Goal: Find specific page/section: Find specific page/section

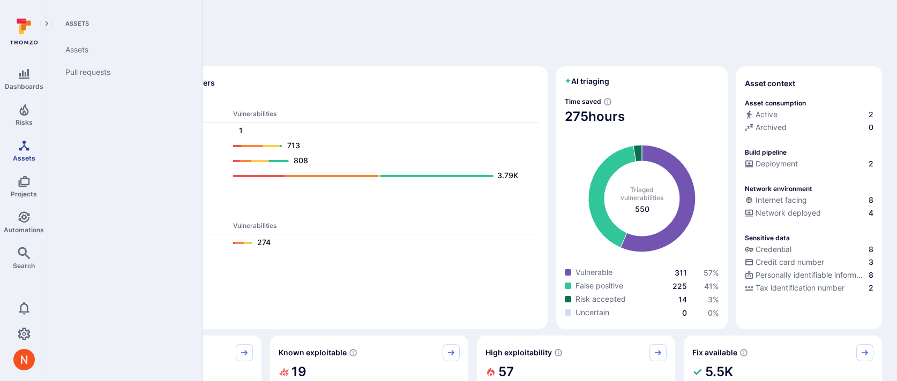
click at [26, 148] on icon "Assets" at bounding box center [24, 145] width 10 height 10
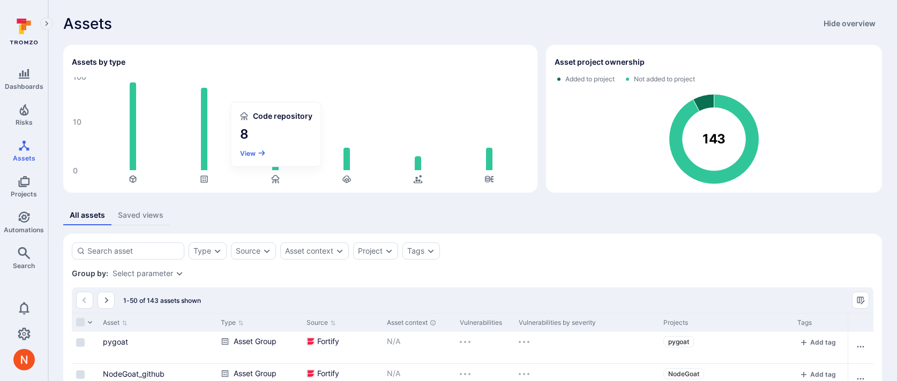
scroll to position [78, 0]
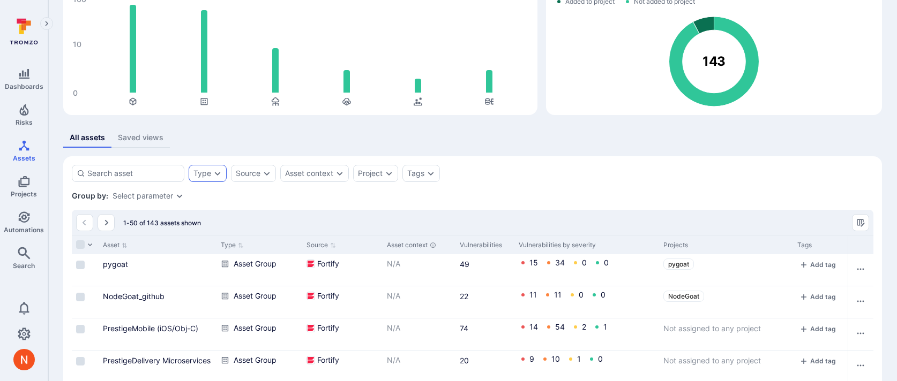
click at [216, 176] on icon "Expand dropdown" at bounding box center [217, 173] width 9 height 9
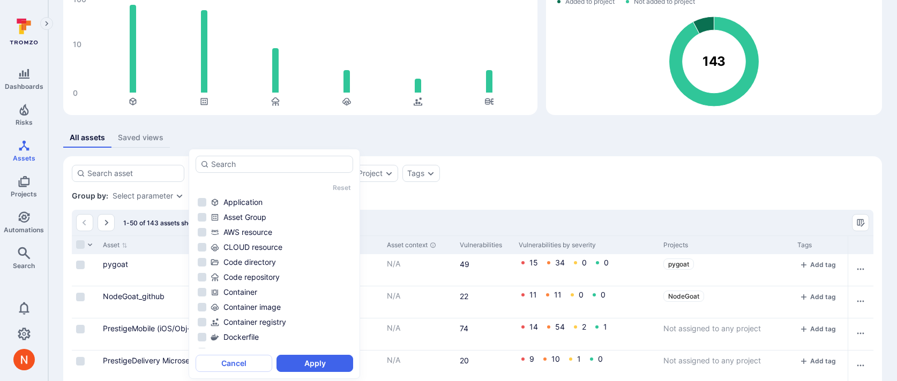
click at [331, 100] on rect "Assets overview" at bounding box center [300, 52] width 457 height 107
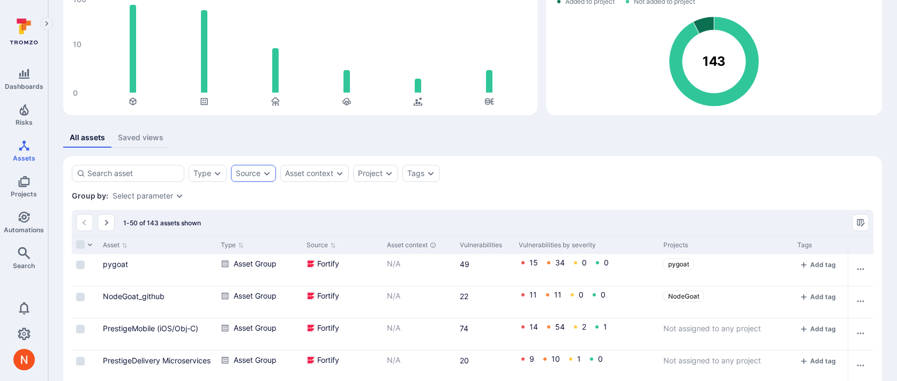
click at [271, 176] on div "Source" at bounding box center [253, 173] width 45 height 17
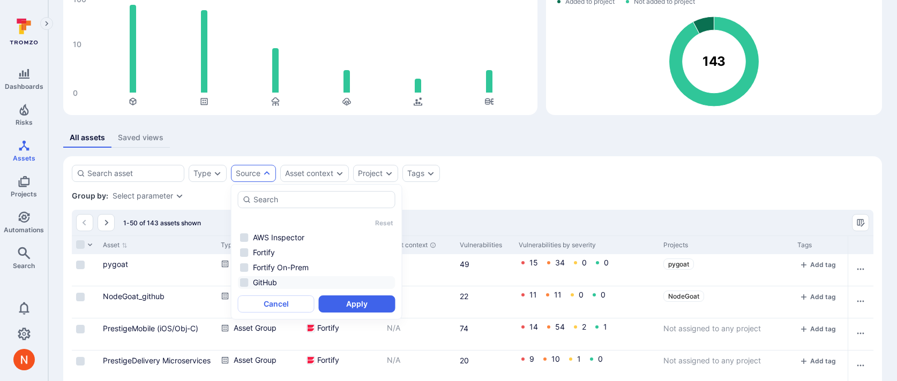
click at [264, 277] on li "GitHub" at bounding box center [316, 282] width 157 height 13
click at [335, 298] on button "Apply" at bounding box center [357, 304] width 77 height 17
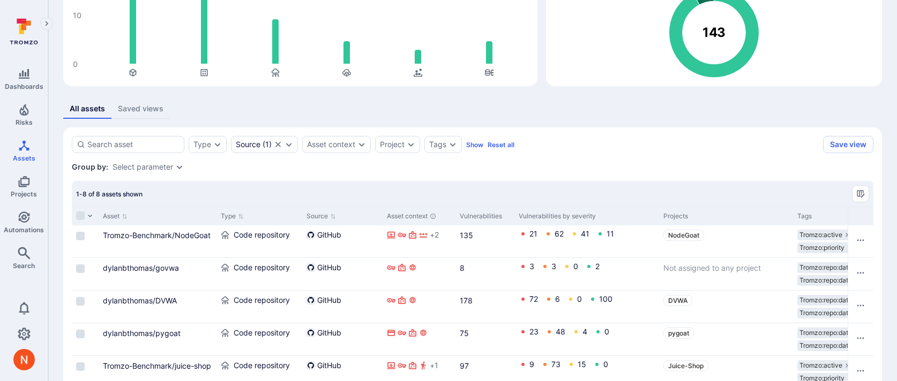
scroll to position [235, 0]
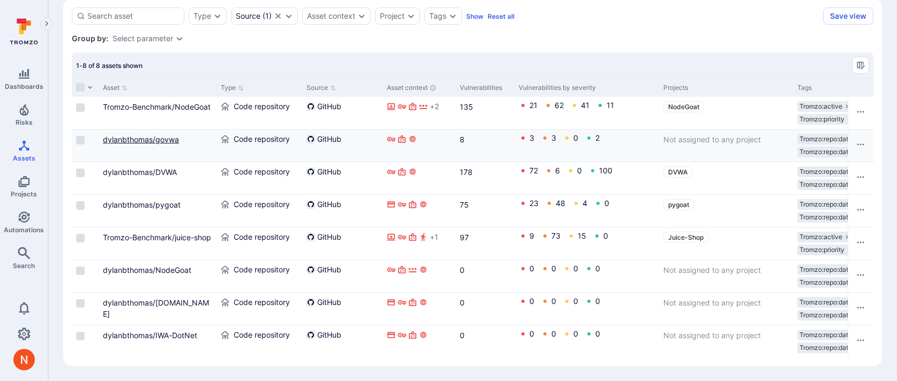
click at [169, 141] on link "dylanbthomas/govwa" at bounding box center [141, 139] width 76 height 9
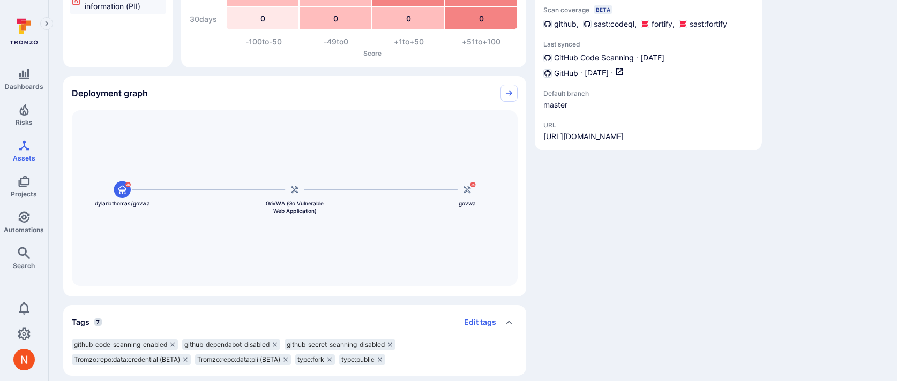
scroll to position [192, 0]
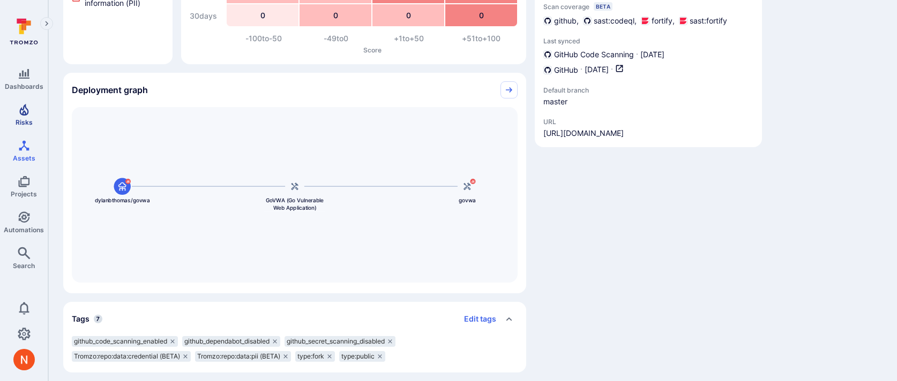
click at [25, 111] on icon "Risks" at bounding box center [23, 110] width 9 height 12
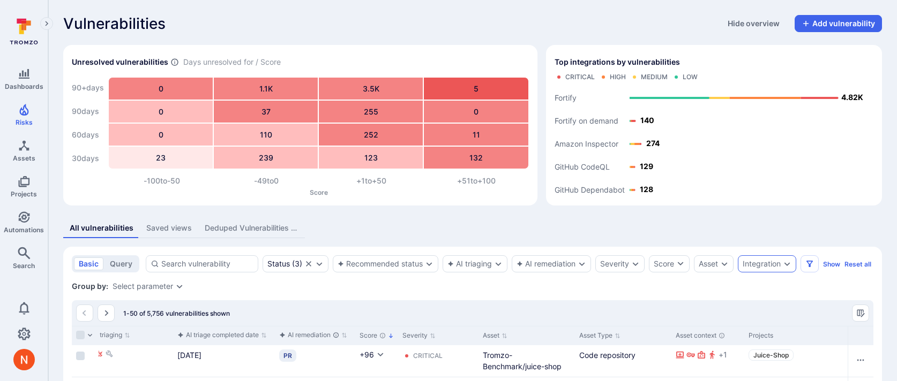
click at [772, 260] on div "Integration" at bounding box center [761, 264] width 38 height 9
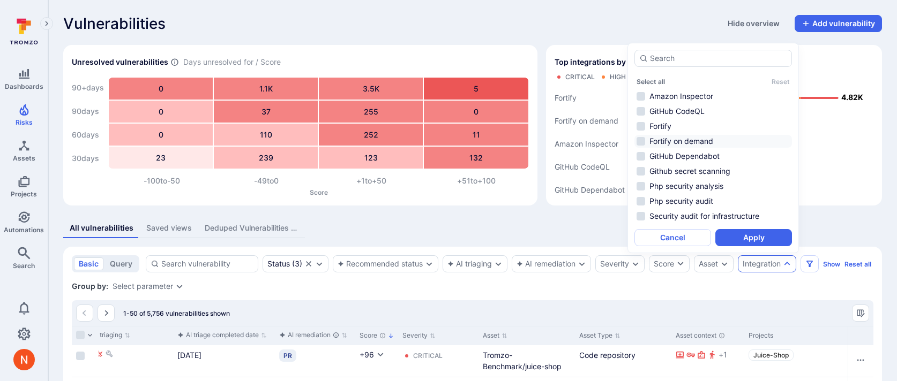
click at [689, 139] on li "Fortify on demand" at bounding box center [712, 141] width 157 height 13
click at [759, 237] on button "Apply" at bounding box center [753, 237] width 77 height 17
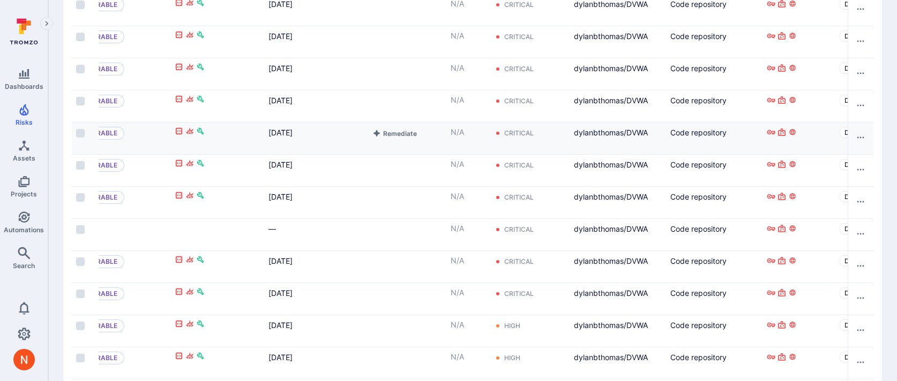
scroll to position [0, 227]
